Goal: Contribute content: Add original content to the website for others to see

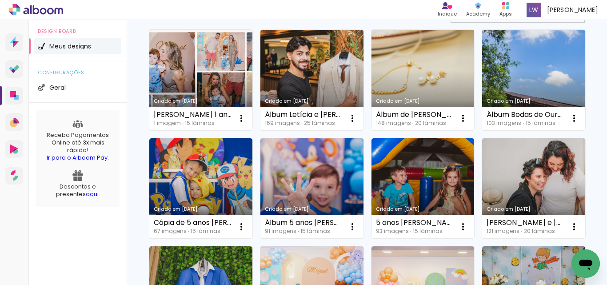
scroll to position [133, 0]
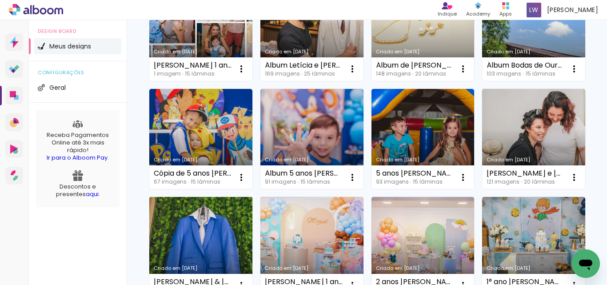
click at [252, 230] on link "Criado em [DATE]" at bounding box center [200, 247] width 103 height 100
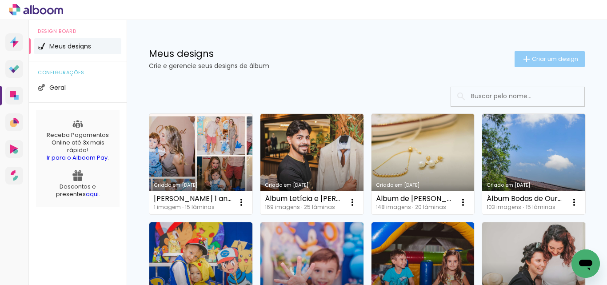
click at [533, 59] on span "Criar um design" at bounding box center [555, 59] width 46 height 6
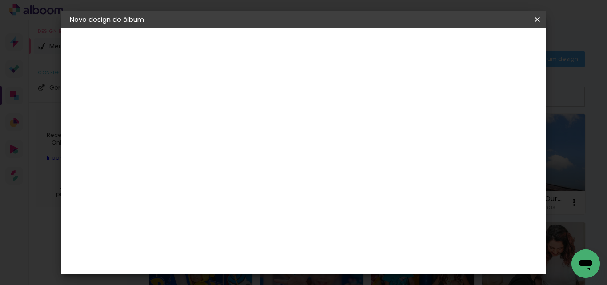
click at [215, 121] on input at bounding box center [215, 119] width 0 height 14
type input "15 anos Letícia"
type paper-input "15 anos Letícia"
click at [0, 0] on slot "Avançar" at bounding box center [0, 0] width 0 height 0
click at [259, 167] on input at bounding box center [238, 168] width 90 height 11
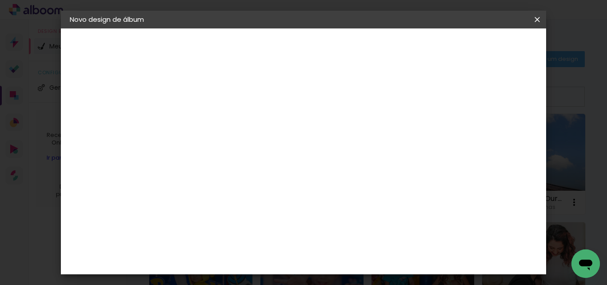
scroll to position [133, 0]
type input "g"
type paper-input "g"
click at [231, 229] on div "Go image" at bounding box center [220, 236] width 22 height 14
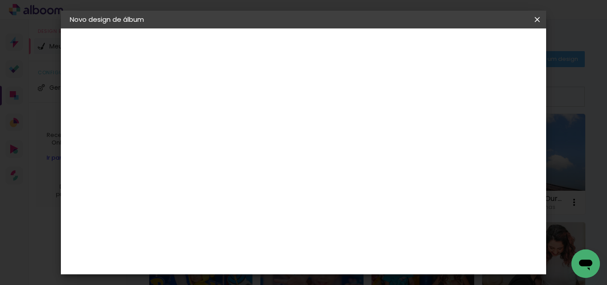
click at [0, 0] on slot "Avançar" at bounding box center [0, 0] width 0 height 0
click at [250, 148] on input "text" at bounding box center [232, 155] width 35 height 14
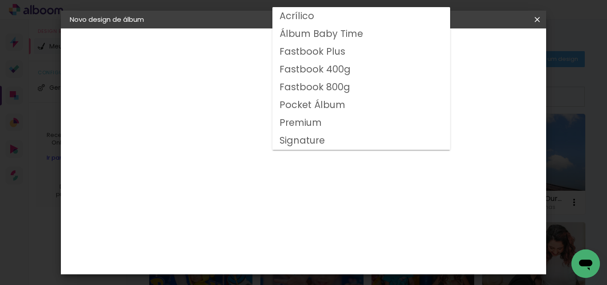
click at [0, 0] on slot "Premium" at bounding box center [0, 0] width 0 height 0
type input "Premium"
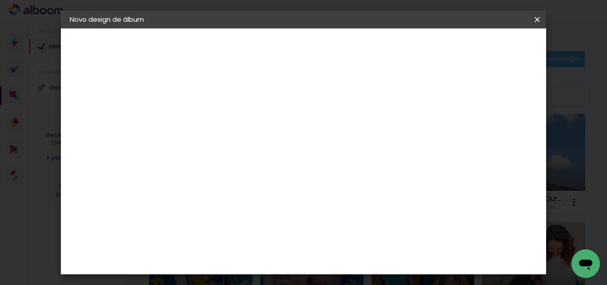
scroll to position [178, 0]
click at [275, 190] on span "30 × 30" at bounding box center [254, 204] width 41 height 29
click at [373, 104] on div "Opções disponíveis Acrílico Álbum Baby Time Fastbook Plus Fastbook 400g Fastboo…" at bounding box center [274, 66] width 197 height 76
click at [0, 0] on slot "Avançar" at bounding box center [0, 0] width 0 height 0
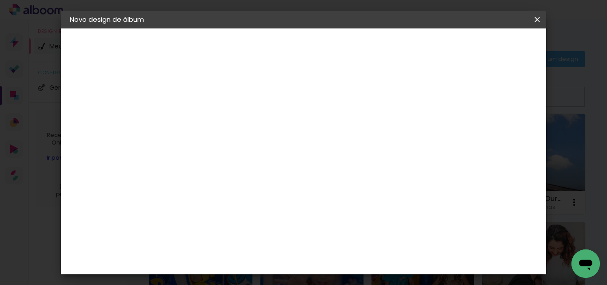
type input "3"
type paper-input "3"
click at [218, 92] on input "3" at bounding box center [208, 95] width 31 height 11
click at [388, 48] on paper-button "Iniciar design" at bounding box center [368, 50] width 39 height 21
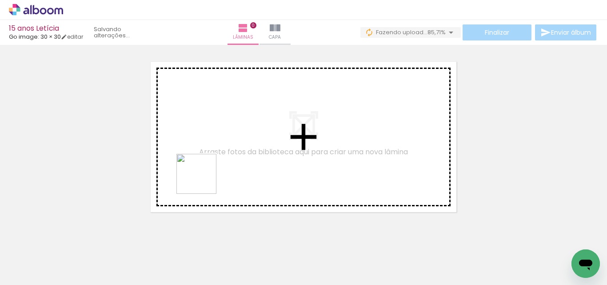
drag, startPoint x: 150, startPoint y: 255, endPoint x: 203, endPoint y: 179, distance: 92.9
click at [203, 179] on quentale-workspace at bounding box center [303, 142] width 607 height 285
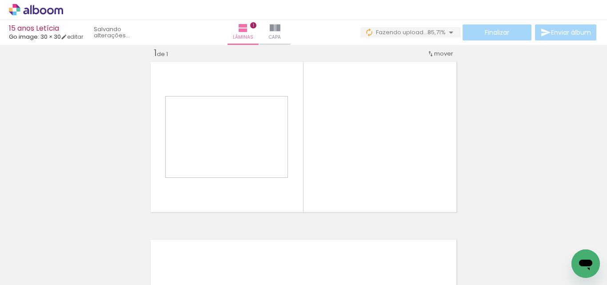
scroll to position [12, 0]
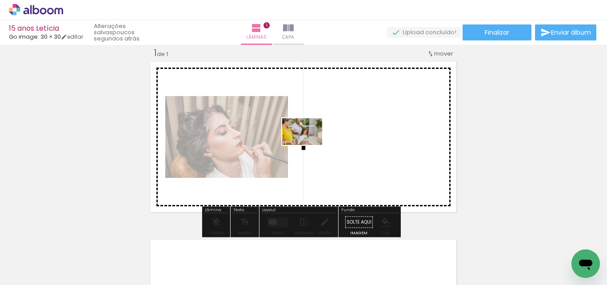
drag, startPoint x: 205, startPoint y: 261, endPoint x: 309, endPoint y: 145, distance: 155.4
click at [309, 145] on quentale-workspace at bounding box center [303, 142] width 607 height 285
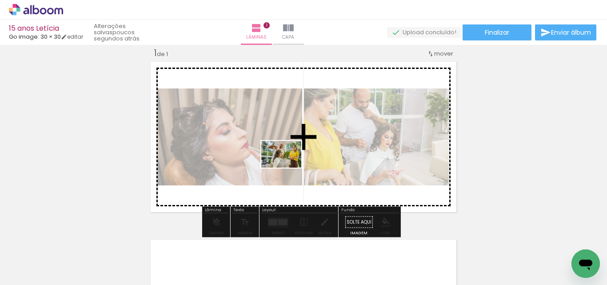
drag, startPoint x: 288, startPoint y: 259, endPoint x: 287, endPoint y: 164, distance: 94.6
click at [287, 164] on quentale-workspace at bounding box center [303, 142] width 607 height 285
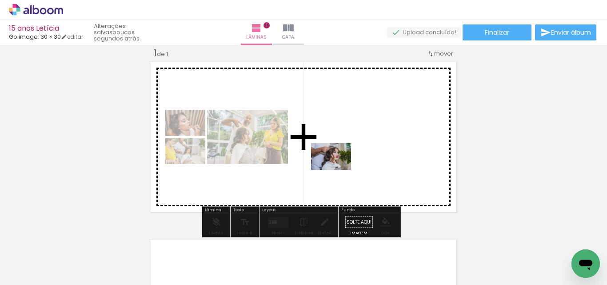
drag, startPoint x: 336, startPoint y: 256, endPoint x: 338, endPoint y: 170, distance: 86.2
click at [338, 170] on quentale-workspace at bounding box center [303, 142] width 607 height 285
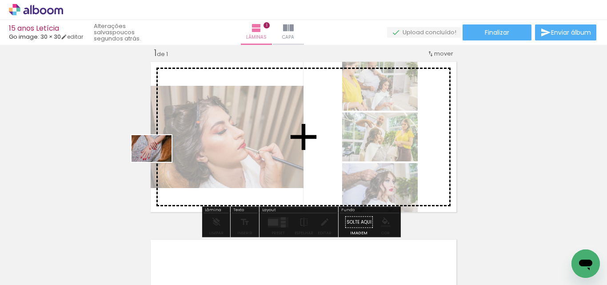
drag, startPoint x: 100, startPoint y: 250, endPoint x: 161, endPoint y: 160, distance: 109.4
click at [161, 160] on quentale-workspace at bounding box center [303, 142] width 607 height 285
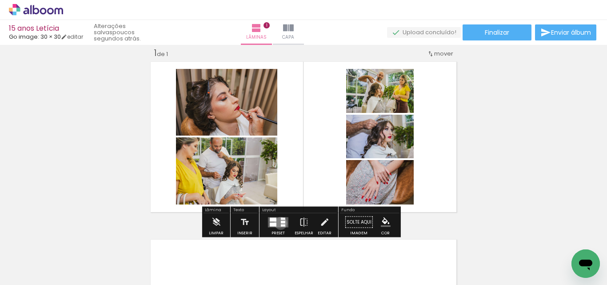
drag, startPoint x: 279, startPoint y: 223, endPoint x: 606, endPoint y: 187, distance: 329.9
click at [284, 220] on quentale-layouter at bounding box center [278, 222] width 20 height 10
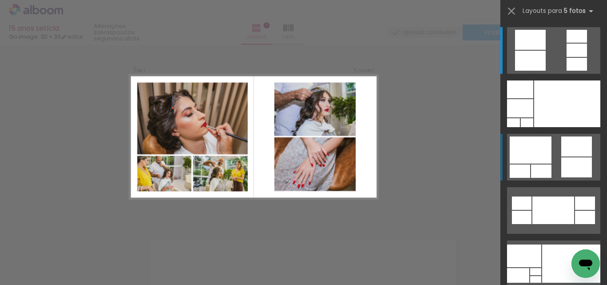
click at [578, 57] on div at bounding box center [576, 50] width 20 height 13
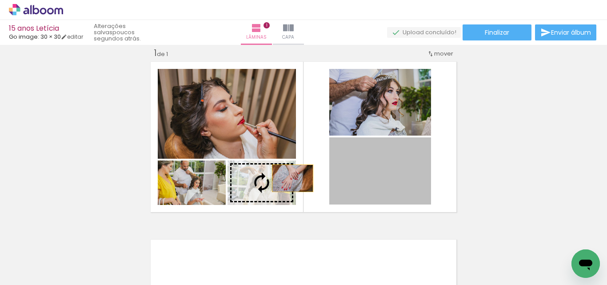
drag, startPoint x: 379, startPoint y: 174, endPoint x: 289, endPoint y: 178, distance: 89.8
click at [0, 0] on slot at bounding box center [0, 0] width 0 height 0
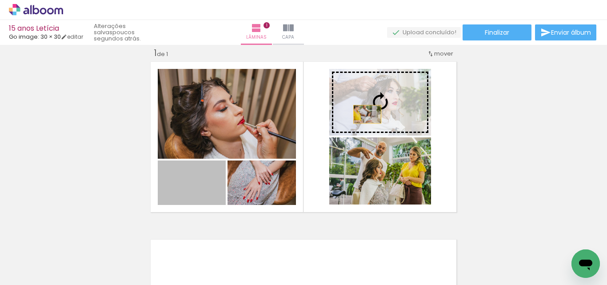
drag, startPoint x: 210, startPoint y: 189, endPoint x: 364, endPoint y: 114, distance: 170.9
click at [0, 0] on slot at bounding box center [0, 0] width 0 height 0
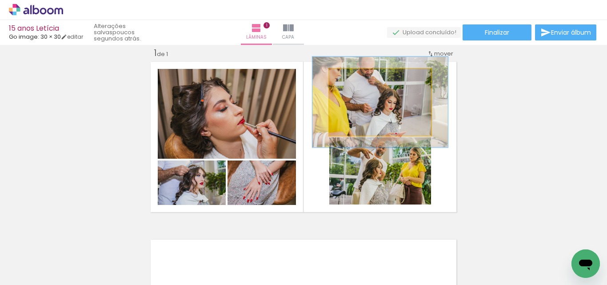
drag, startPoint x: 352, startPoint y: 80, endPoint x: 362, endPoint y: 76, distance: 11.0
click at [362, 76] on div at bounding box center [360, 78] width 14 height 14
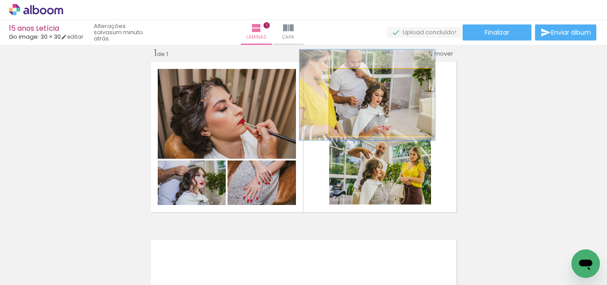
drag, startPoint x: 349, startPoint y: 94, endPoint x: 339, endPoint y: 91, distance: 10.7
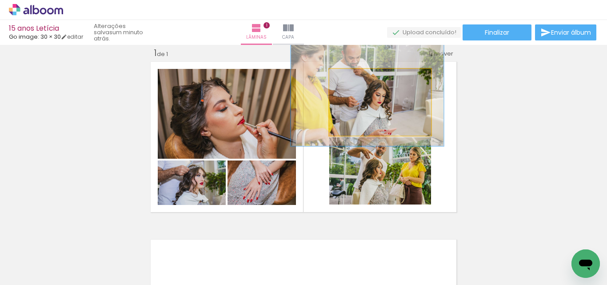
drag, startPoint x: 362, startPoint y: 82, endPoint x: 367, endPoint y: 86, distance: 6.8
click at [367, 86] on quentale-photo at bounding box center [380, 102] width 102 height 67
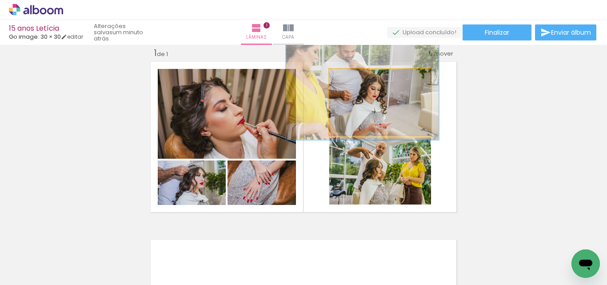
drag, startPoint x: 391, startPoint y: 122, endPoint x: 361, endPoint y: 130, distance: 31.3
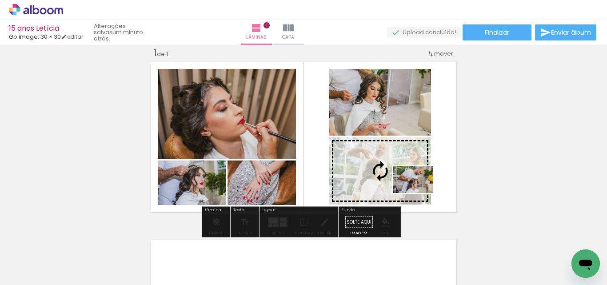
drag, startPoint x: 394, startPoint y: 259, endPoint x: 419, endPoint y: 193, distance: 71.3
click at [419, 193] on quentale-workspace at bounding box center [303, 142] width 607 height 285
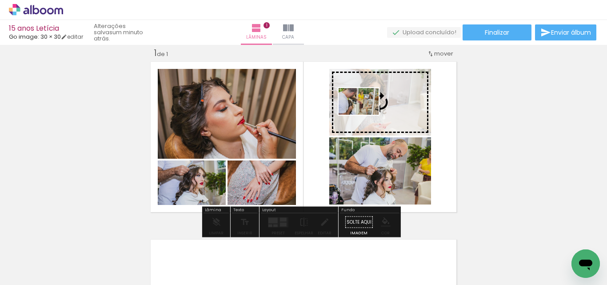
drag, startPoint x: 249, startPoint y: 258, endPoint x: 365, endPoint y: 115, distance: 184.8
click at [365, 115] on quentale-workspace at bounding box center [303, 142] width 607 height 285
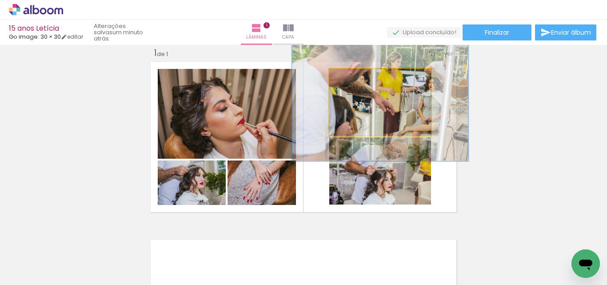
drag, startPoint x: 355, startPoint y: 80, endPoint x: 388, endPoint y: 103, distance: 39.6
click at [373, 79] on div at bounding box center [367, 78] width 35 height 14
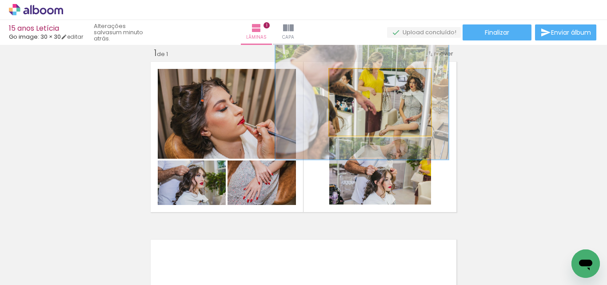
drag, startPoint x: 391, startPoint y: 109, endPoint x: 375, endPoint y: 108, distance: 15.6
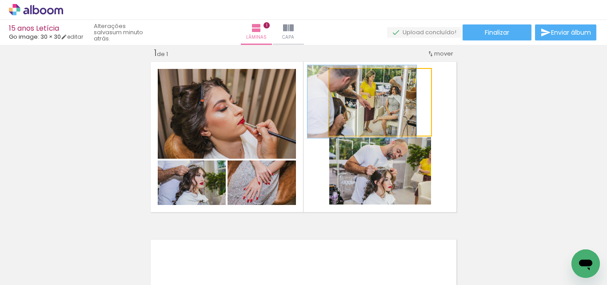
drag, startPoint x: 361, startPoint y: 84, endPoint x: 349, endPoint y: 88, distance: 13.0
click at [349, 88] on quentale-photo at bounding box center [380, 102] width 102 height 67
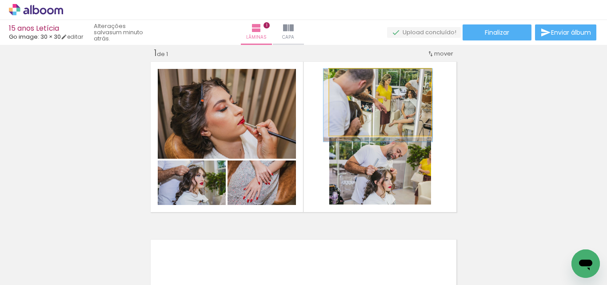
drag, startPoint x: 352, startPoint y: 111, endPoint x: 351, endPoint y: 117, distance: 6.3
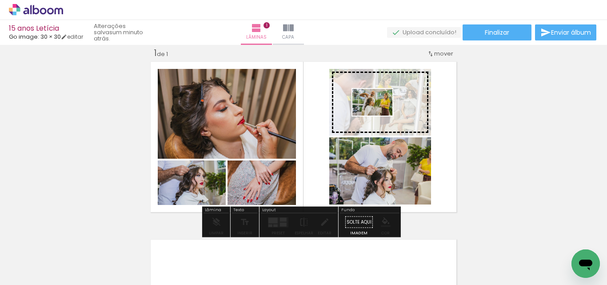
drag, startPoint x: 299, startPoint y: 252, endPoint x: 379, endPoint y: 116, distance: 158.1
click at [379, 116] on quentale-workspace at bounding box center [303, 142] width 607 height 285
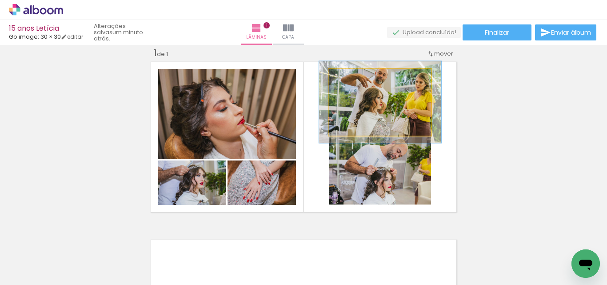
drag, startPoint x: 350, startPoint y: 79, endPoint x: 356, endPoint y: 76, distance: 7.0
type paper-slider "120"
click at [356, 76] on div at bounding box center [356, 78] width 14 height 14
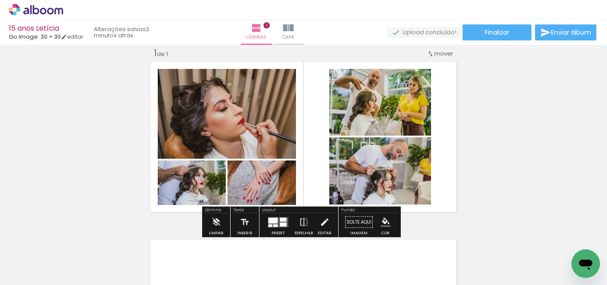
click at [487, 165] on div "Inserir lâmina 1 de 1" at bounding box center [303, 214] width 607 height 356
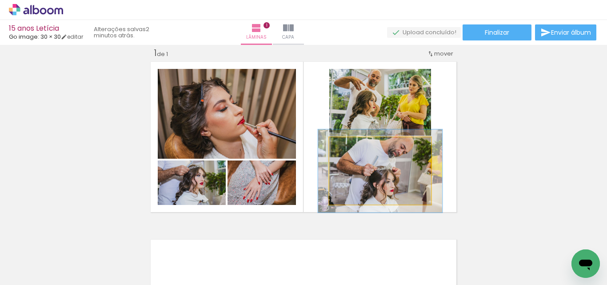
drag, startPoint x: 348, startPoint y: 151, endPoint x: 355, endPoint y: 151, distance: 6.7
type paper-slider "122"
click at [355, 151] on div at bounding box center [357, 147] width 14 height 14
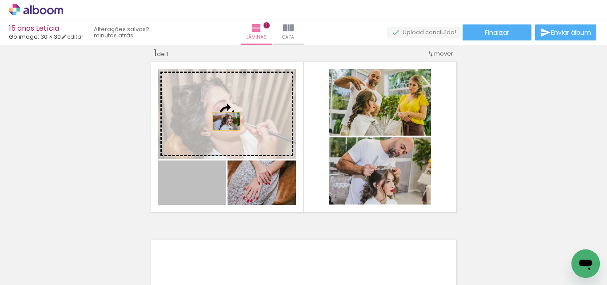
drag, startPoint x: 200, startPoint y: 193, endPoint x: 223, endPoint y: 121, distance: 75.6
click at [0, 0] on slot at bounding box center [0, 0] width 0 height 0
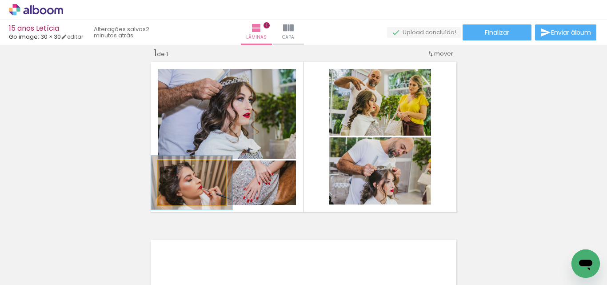
drag, startPoint x: 177, startPoint y: 167, endPoint x: 183, endPoint y: 166, distance: 6.0
type paper-slider "119"
click at [183, 166] on div at bounding box center [184, 170] width 8 height 8
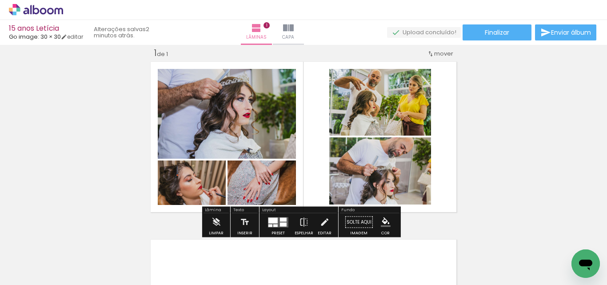
click at [117, 171] on div "Inserir lâmina 1 de 1" at bounding box center [303, 214] width 607 height 356
click at [74, 239] on iron-icon at bounding box center [69, 236] width 9 height 9
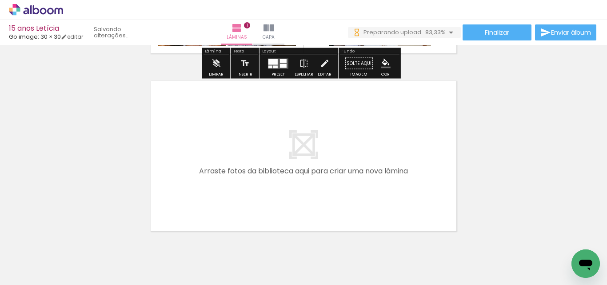
scroll to position [178, 0]
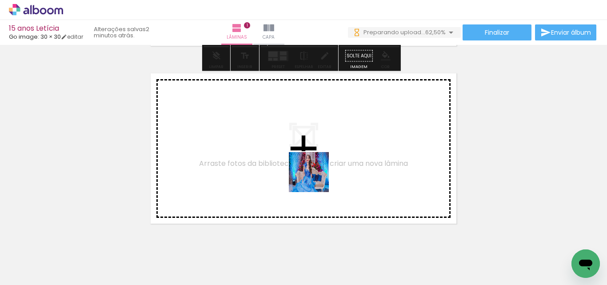
drag, startPoint x: 343, startPoint y: 255, endPoint x: 315, endPoint y: 179, distance: 80.7
click at [315, 179] on quentale-workspace at bounding box center [303, 142] width 607 height 285
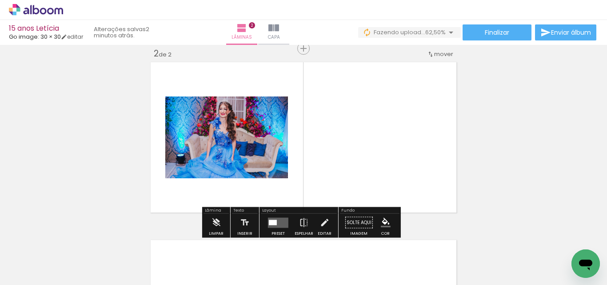
scroll to position [189, 0]
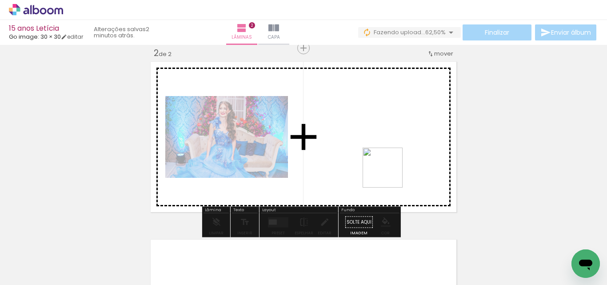
drag, startPoint x: 398, startPoint y: 265, endPoint x: 389, endPoint y: 173, distance: 92.8
click at [389, 173] on quentale-workspace at bounding box center [303, 142] width 607 height 285
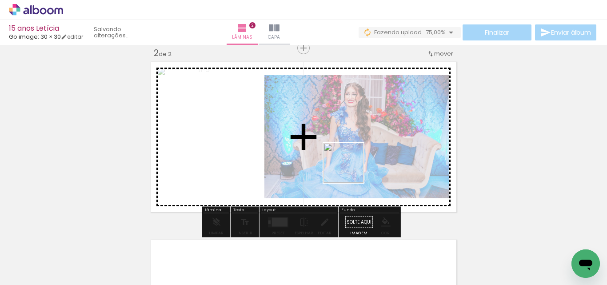
drag, startPoint x: 424, startPoint y: 257, endPoint x: 342, endPoint y: 163, distance: 124.6
click at [342, 163] on quentale-workspace at bounding box center [303, 142] width 607 height 285
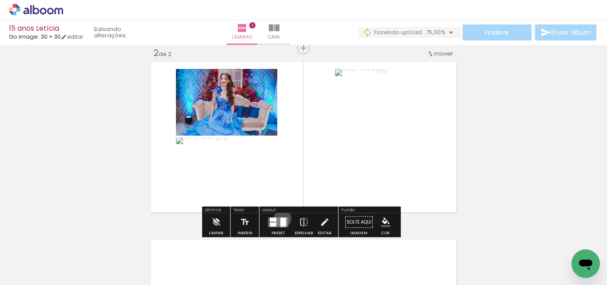
click at [280, 218] on div at bounding box center [283, 221] width 6 height 9
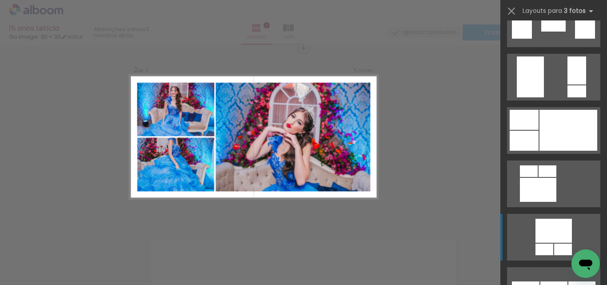
scroll to position [6753, 0]
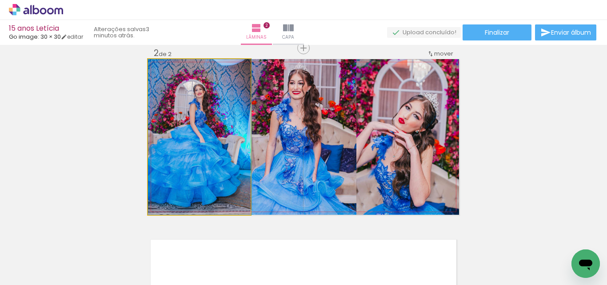
drag, startPoint x: 193, startPoint y: 177, endPoint x: 201, endPoint y: 174, distance: 8.6
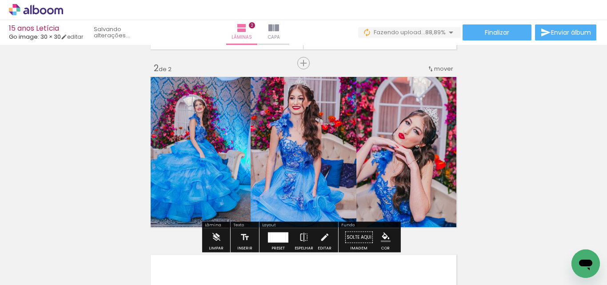
scroll to position [189, 0]
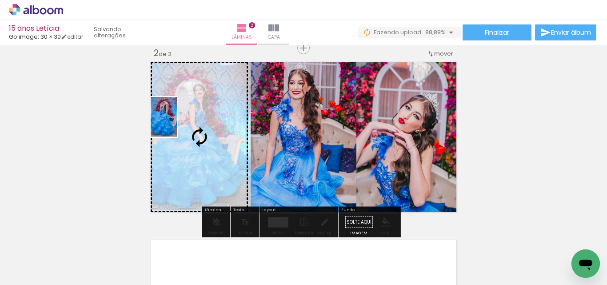
drag, startPoint x: 487, startPoint y: 257, endPoint x: 177, endPoint y: 124, distance: 337.3
click at [177, 124] on quentale-workspace at bounding box center [303, 142] width 607 height 285
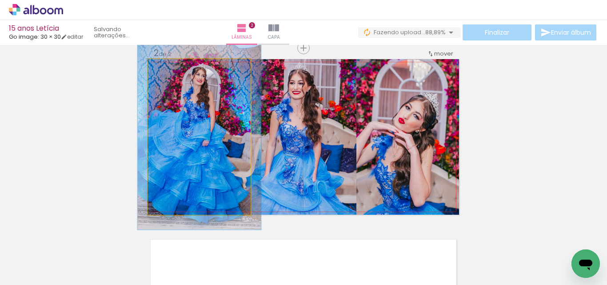
drag, startPoint x: 164, startPoint y: 70, endPoint x: 170, endPoint y: 72, distance: 6.4
type paper-slider "119"
click at [170, 72] on div at bounding box center [174, 68] width 14 height 14
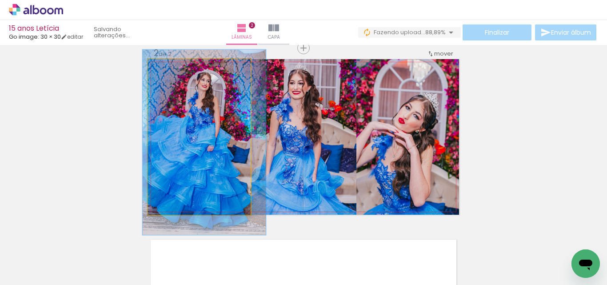
drag, startPoint x: 182, startPoint y: 117, endPoint x: 187, endPoint y: 123, distance: 7.2
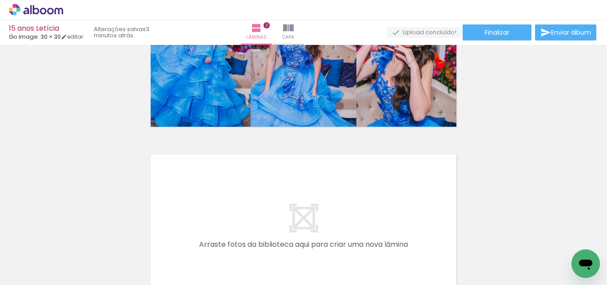
scroll to position [278, 0]
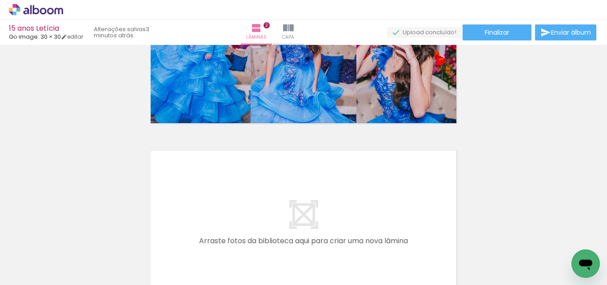
click at [323, 239] on iron-icon at bounding box center [318, 236] width 9 height 9
